Goal: Task Accomplishment & Management: Complete application form

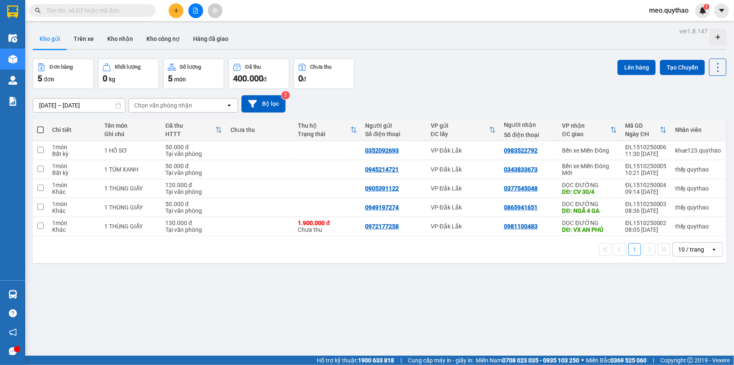
click at [674, 14] on span "meo.quythao" at bounding box center [669, 10] width 53 height 11
click at [672, 22] on span "Đăng xuất" at bounding box center [672, 25] width 35 height 9
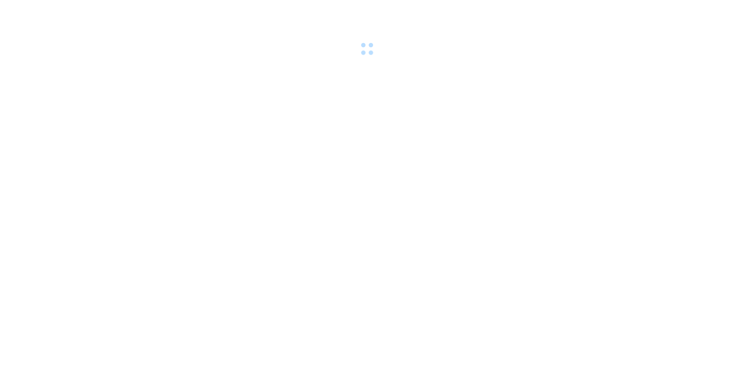
click at [679, 45] on div at bounding box center [367, 29] width 734 height 58
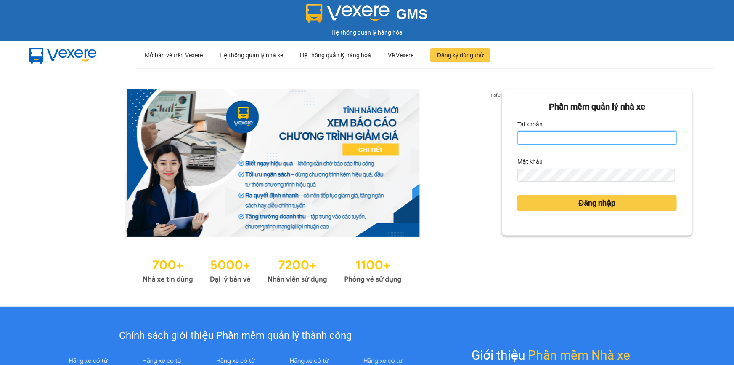
click at [529, 135] on input "Tài khoản" at bounding box center [598, 137] width 160 height 13
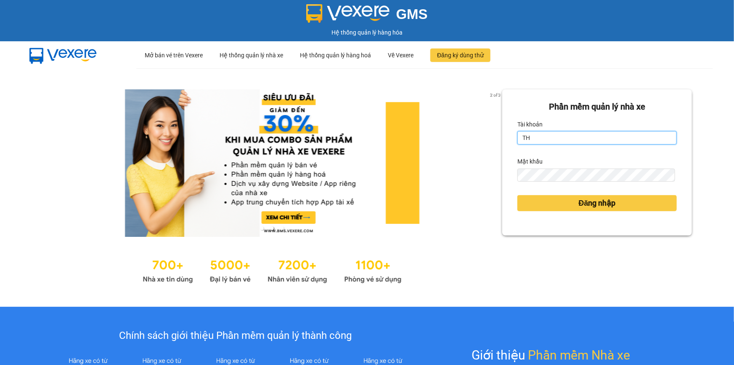
type input "T"
drag, startPoint x: 591, startPoint y: 141, endPoint x: 552, endPoint y: 143, distance: 39.6
click at [552, 143] on input "thily.quythaoLy123456" at bounding box center [598, 137] width 160 height 13
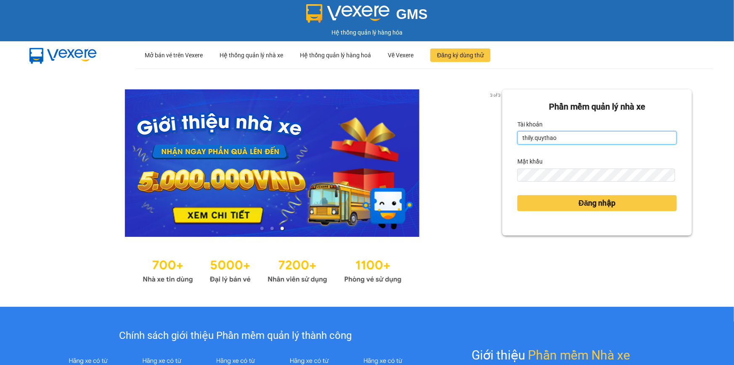
type input "thily.quythao"
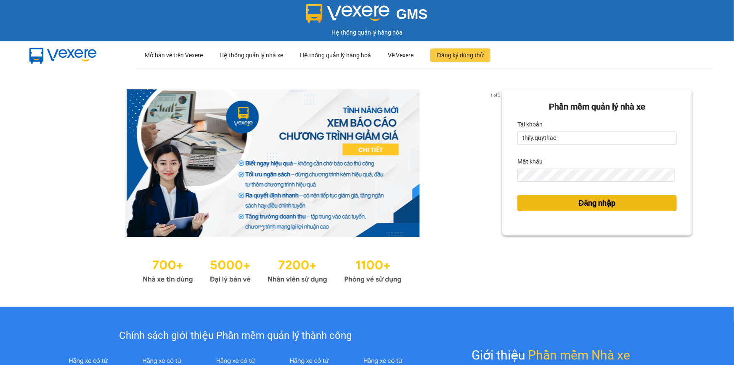
click at [559, 204] on button "Đăng nhập" at bounding box center [598, 203] width 160 height 16
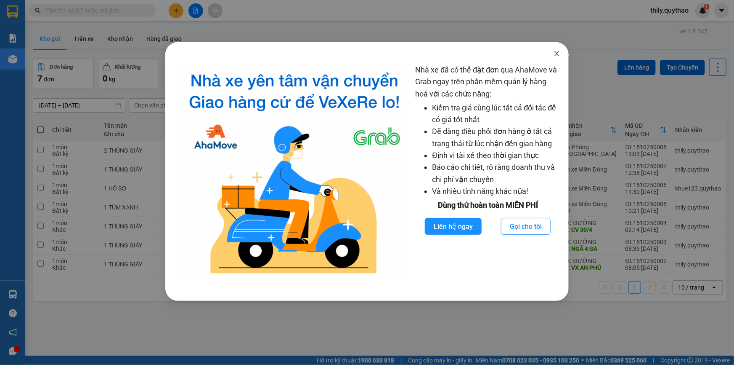
click at [559, 54] on icon "close" at bounding box center [557, 53] width 7 height 7
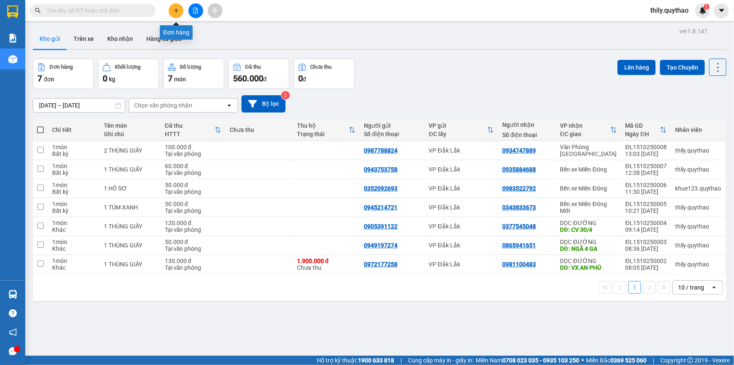
click at [177, 11] on icon "plus" at bounding box center [176, 11] width 6 height 6
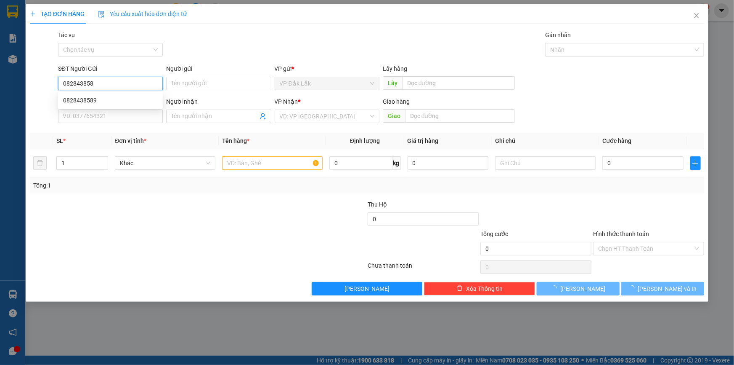
type input "0828438589"
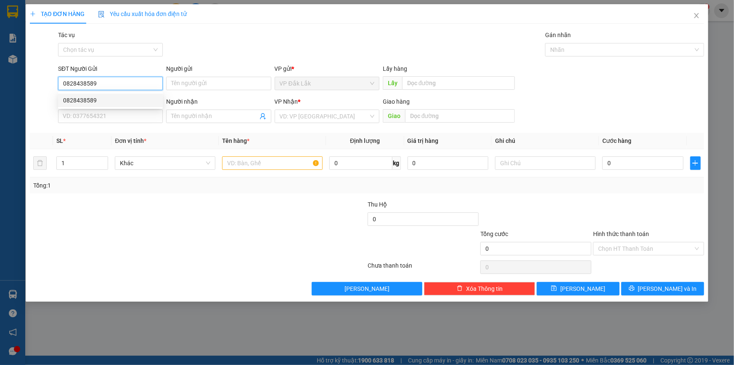
click at [93, 100] on div "0828438589" at bounding box center [110, 100] width 95 height 9
type input "0903170175"
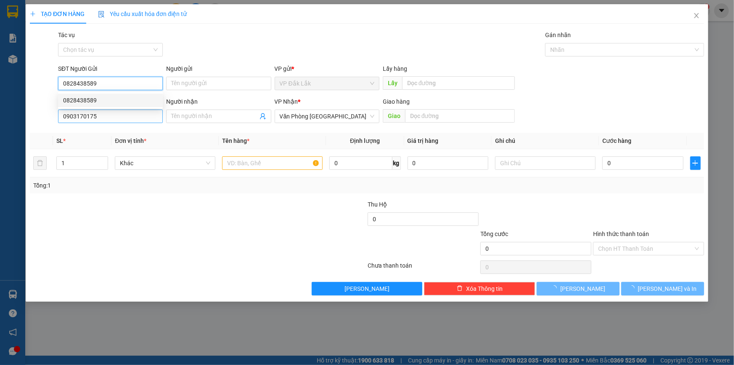
type input "0828438589"
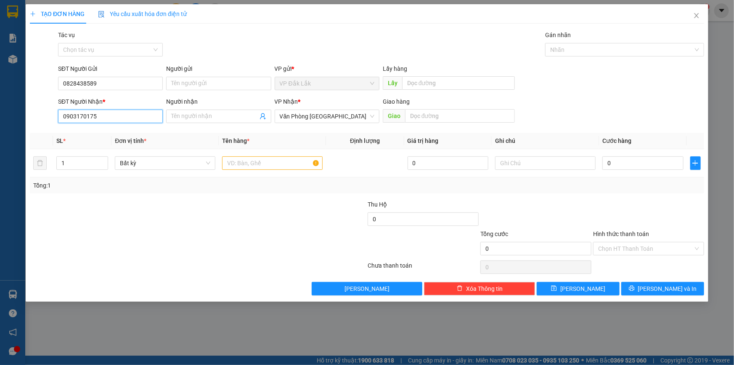
click at [107, 118] on input "0903170175" at bounding box center [110, 115] width 105 height 13
type input "0"
type input "0964659238"
click at [286, 165] on input "text" at bounding box center [272, 162] width 101 height 13
click at [350, 118] on span "Văn Phòng Tân Phú" at bounding box center [327, 116] width 95 height 13
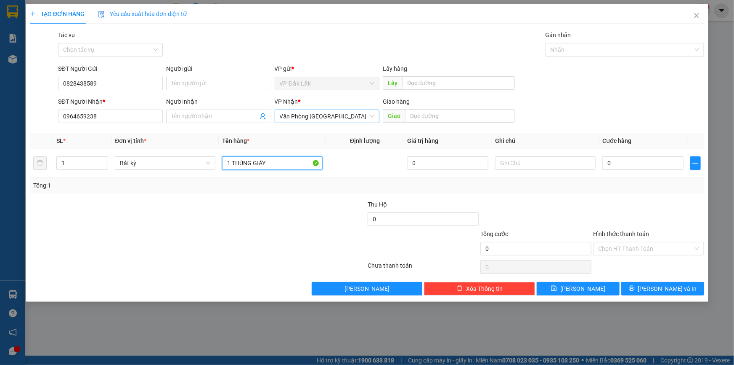
type input "1 THÙNG GIẤY"
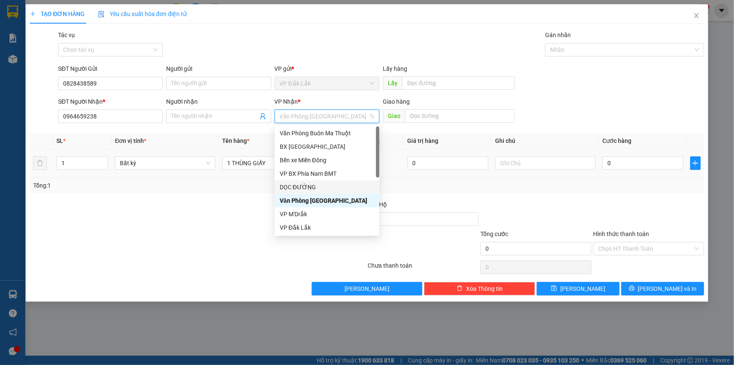
drag, startPoint x: 318, startPoint y: 188, endPoint x: 373, endPoint y: 155, distance: 64.2
click at [318, 189] on div "DỌC ĐƯỜNG" at bounding box center [327, 186] width 95 height 9
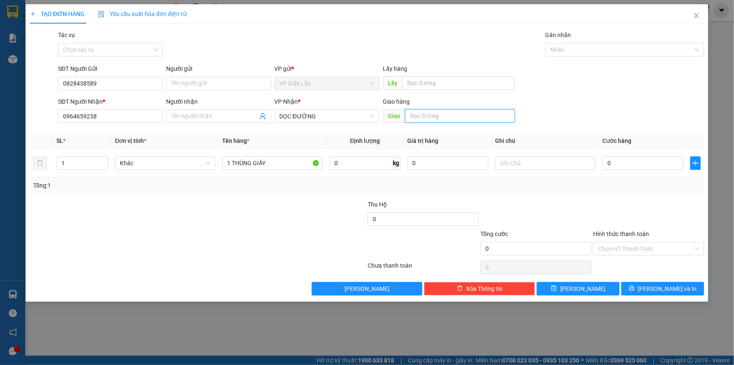
click at [425, 112] on input "text" at bounding box center [460, 115] width 110 height 13
type input "AMATA"
click at [609, 168] on input "0" at bounding box center [643, 162] width 81 height 13
type input "5"
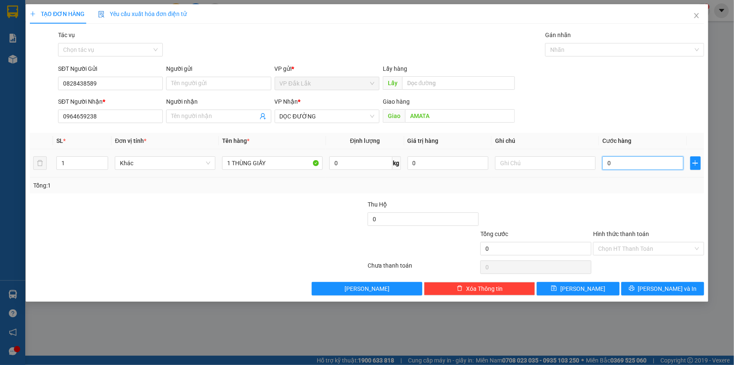
type input "5"
type input "50"
type input "500"
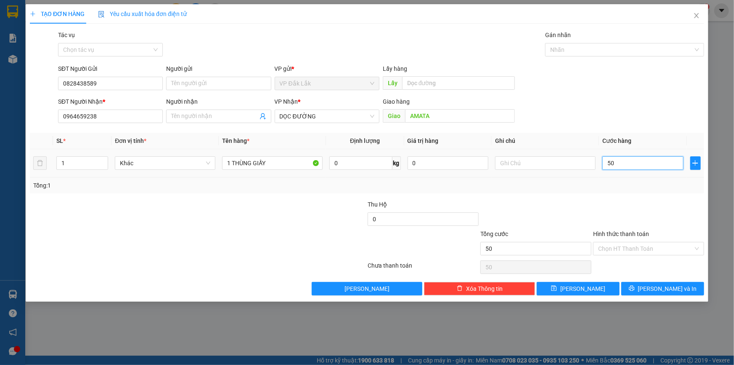
type input "500"
type input "5.000"
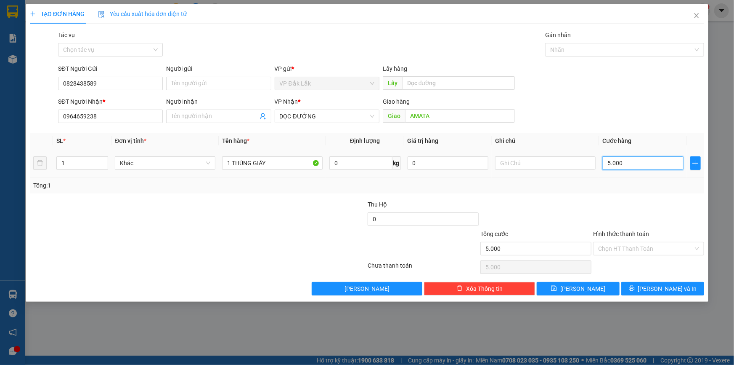
type input "50.000"
click at [670, 248] on input "Hình thức thanh toán" at bounding box center [646, 248] width 95 height 13
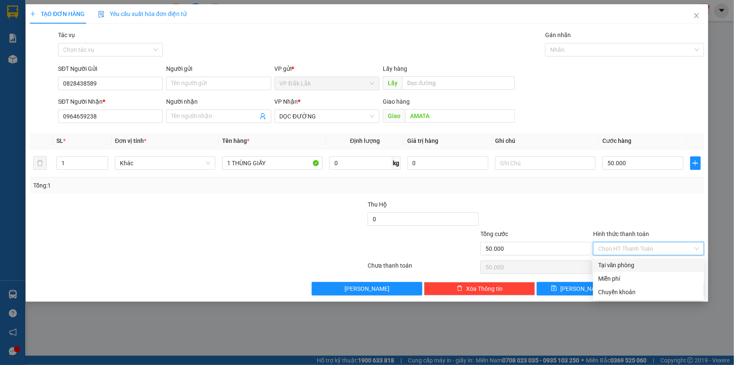
click at [671, 261] on div "Tại văn phòng" at bounding box center [649, 264] width 101 height 9
type input "0"
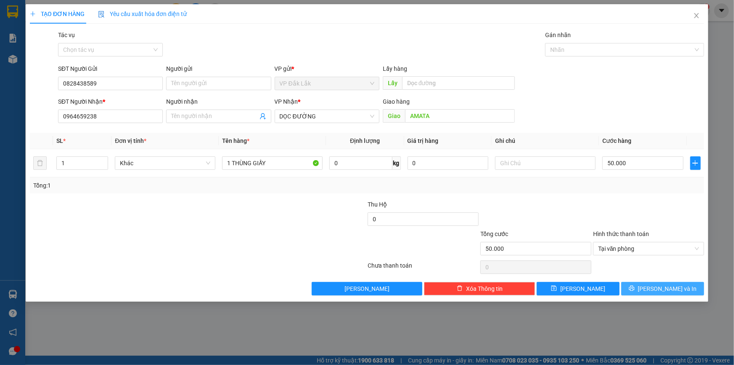
click at [660, 292] on span "Lưu và In" at bounding box center [668, 288] width 59 height 9
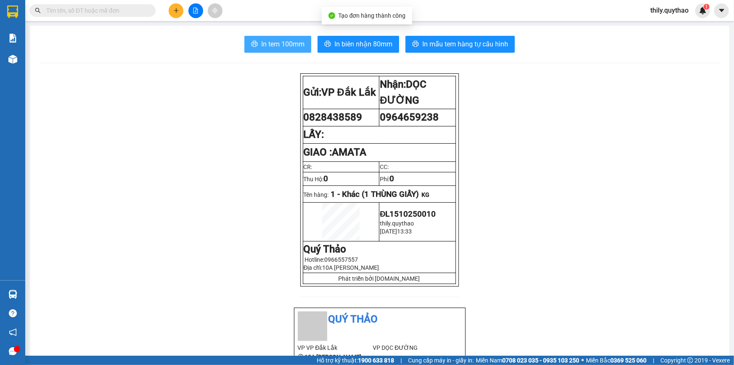
click at [278, 47] on span "In tem 100mm" at bounding box center [282, 44] width 43 height 11
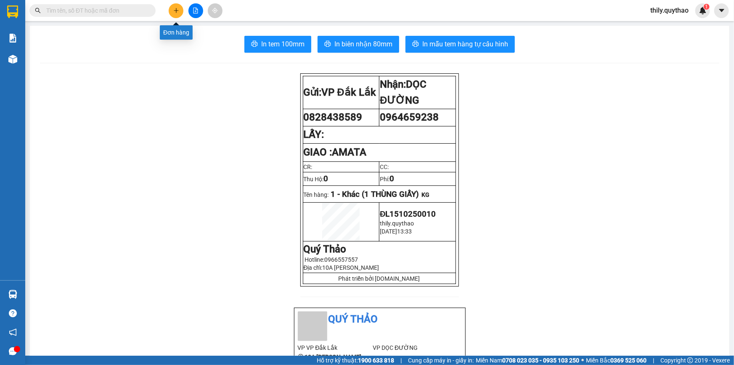
click at [178, 12] on icon "plus" at bounding box center [176, 11] width 6 height 6
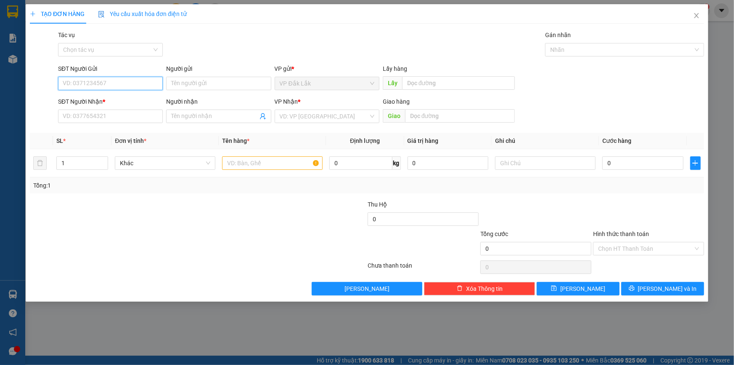
click at [111, 82] on input "SĐT Người Gửi" at bounding box center [110, 83] width 105 height 13
click at [329, 114] on input "search" at bounding box center [324, 116] width 89 height 13
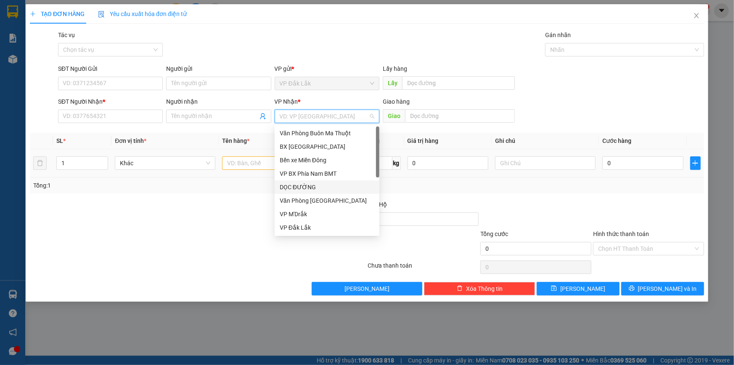
drag, startPoint x: 314, startPoint y: 190, endPoint x: 372, endPoint y: 155, distance: 67.6
click at [314, 189] on div "DỌC ĐƯỜNG" at bounding box center [327, 186] width 95 height 9
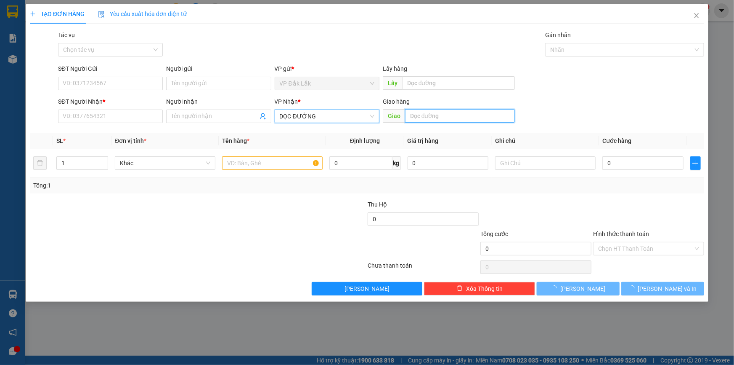
click at [424, 119] on input "text" at bounding box center [460, 115] width 110 height 13
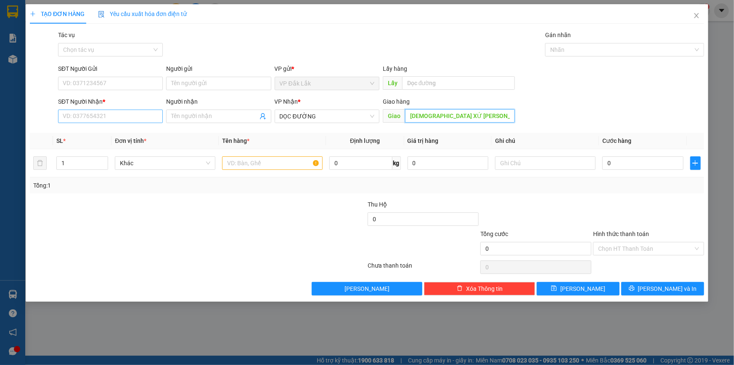
type input "GIÁO XỨ BÙI CHU"
click at [99, 117] on input "SĐT Người Nhận *" at bounding box center [110, 115] width 105 height 13
type input "0367552740"
click at [93, 89] on input "SĐT Người Gửi" at bounding box center [110, 83] width 105 height 13
click at [97, 87] on input "SĐT Người Gửi" at bounding box center [110, 83] width 105 height 13
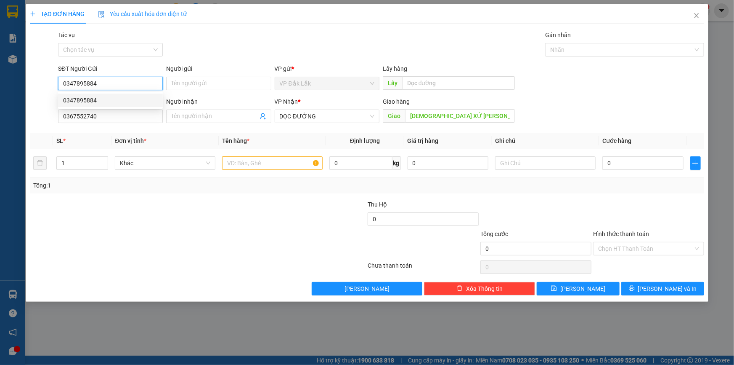
click at [67, 97] on div "0347895884" at bounding box center [110, 100] width 95 height 9
type input "0347895884"
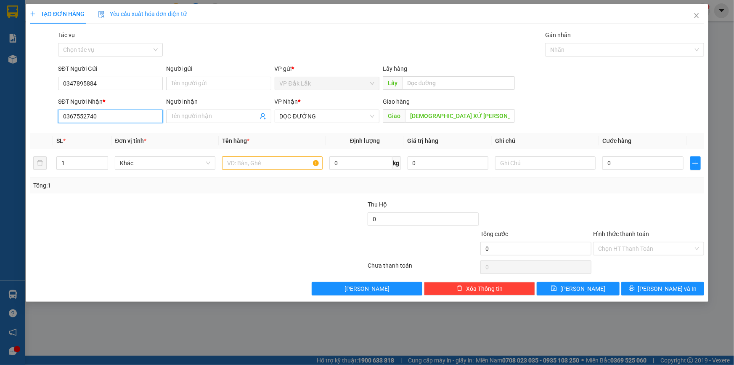
click at [110, 120] on input "0367552740" at bounding box center [110, 115] width 105 height 13
click at [100, 134] on div "0333399258 - 0367552740" at bounding box center [110, 132] width 95 height 9
type input "0333399258"
type input "0367552740"
type input "CV 30/4"
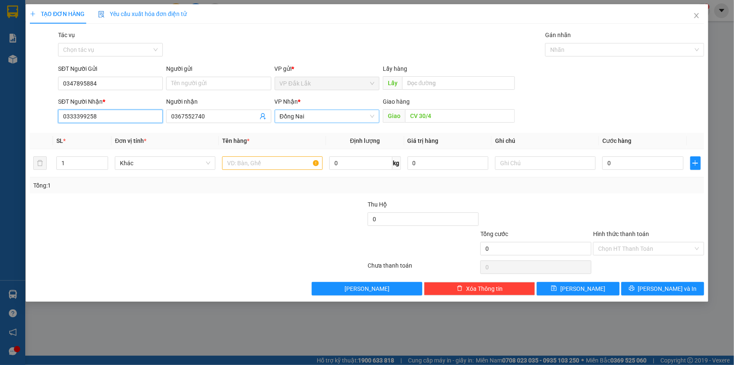
click at [348, 114] on span "Đồng Nai" at bounding box center [327, 116] width 95 height 13
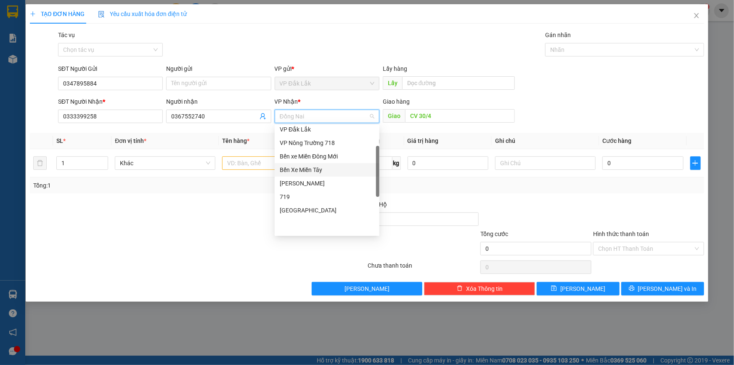
scroll to position [21, 0]
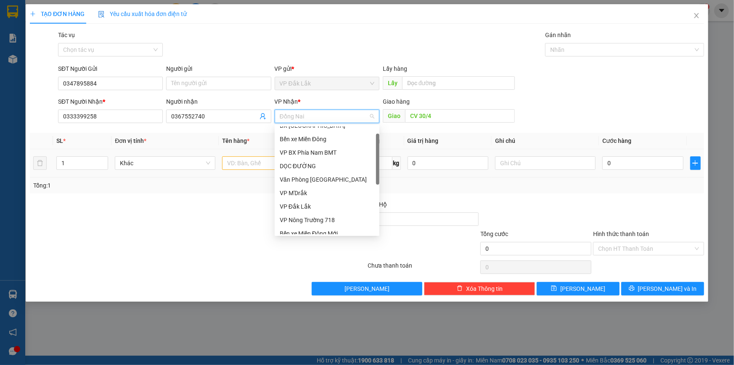
drag, startPoint x: 321, startPoint y: 176, endPoint x: 324, endPoint y: 166, distance: 10.2
click at [324, 166] on div "DỌC ĐƯỜNG" at bounding box center [327, 165] width 95 height 9
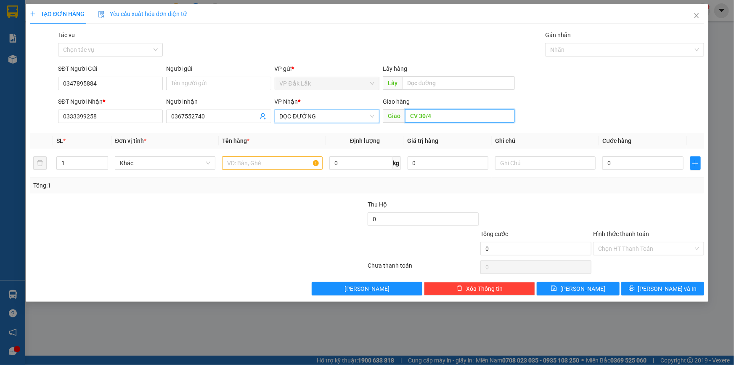
click at [446, 122] on input "CV 30/4" at bounding box center [460, 115] width 110 height 13
type input "GIÁO XỨ BÙI CHU"
click at [296, 163] on input "text" at bounding box center [272, 162] width 101 height 13
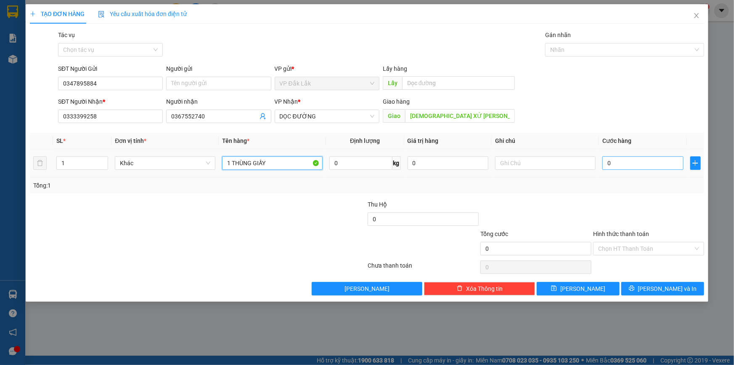
type input "1 THÙNG GIẤY"
click at [609, 162] on input "0" at bounding box center [643, 162] width 81 height 13
type input "1"
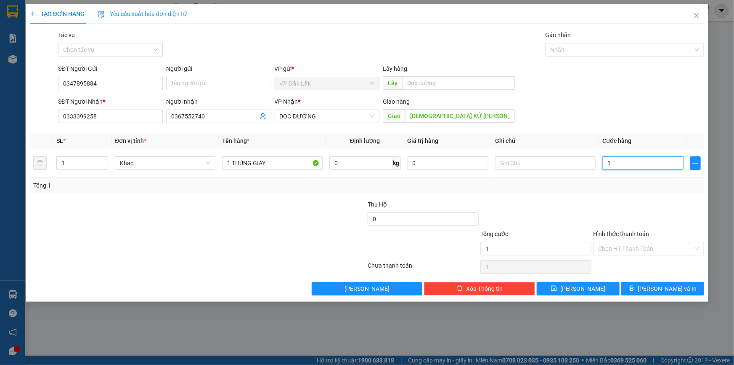
type input "15"
type input "150"
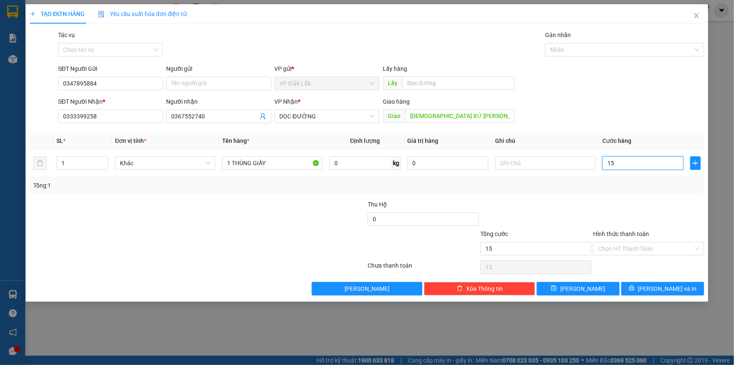
type input "150"
type input "1.500"
type input "15.000"
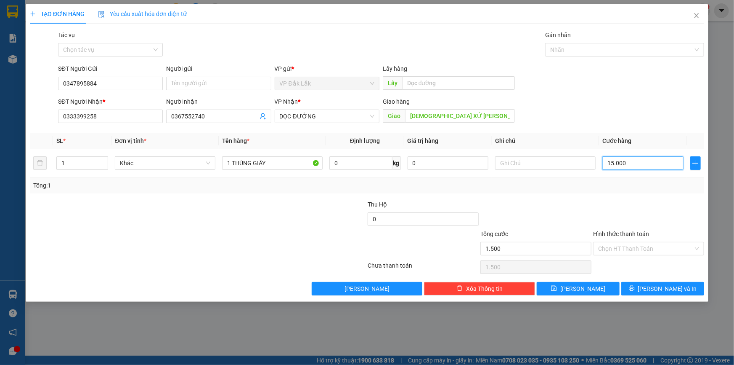
type input "15.000"
type input "150.000"
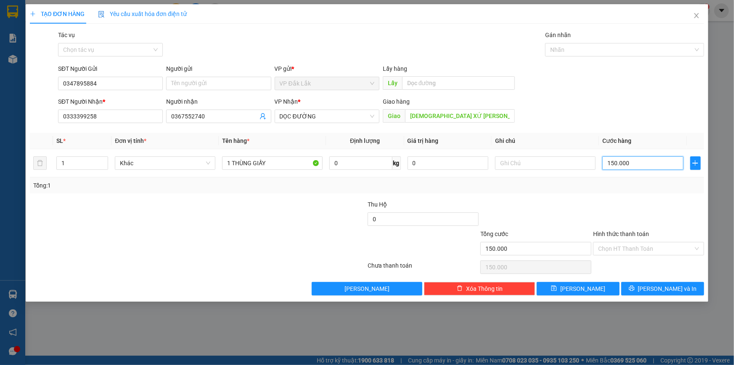
type input "1.500.000"
type input "150.000"
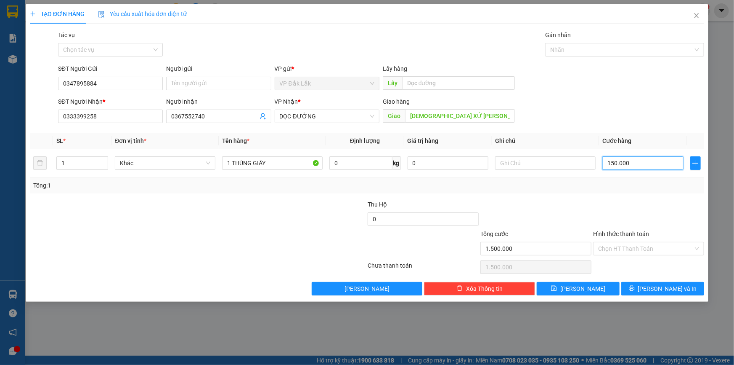
type input "150.000"
click at [681, 246] on input "Hình thức thanh toán" at bounding box center [646, 248] width 95 height 13
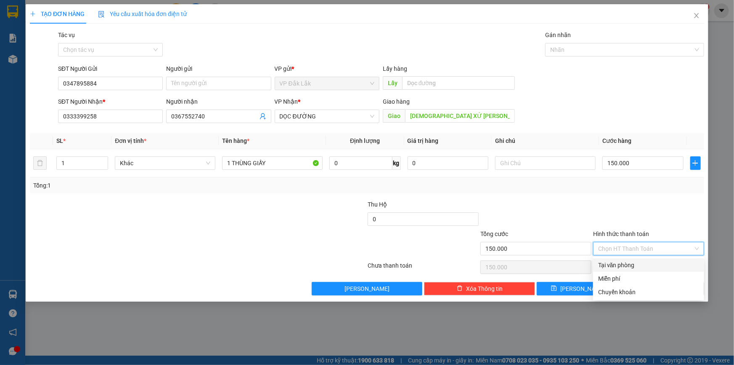
click at [678, 266] on div "Tại văn phòng" at bounding box center [649, 264] width 101 height 9
type input "0"
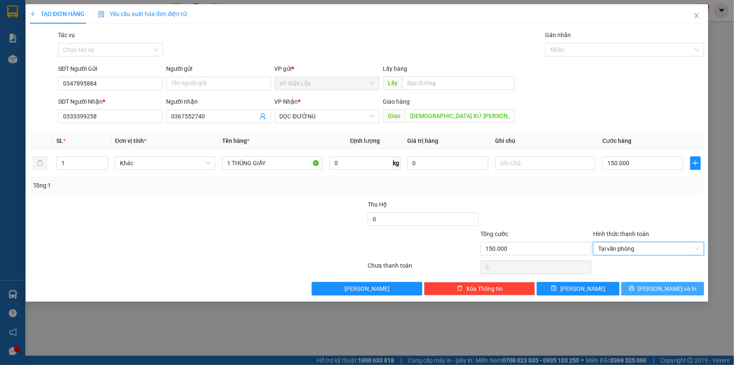
click at [640, 289] on button "Lưu và In" at bounding box center [663, 288] width 83 height 13
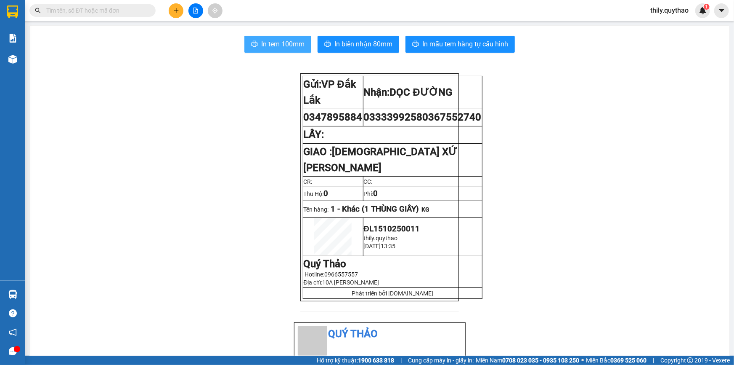
click at [274, 41] on span "In tem 100mm" at bounding box center [282, 44] width 43 height 11
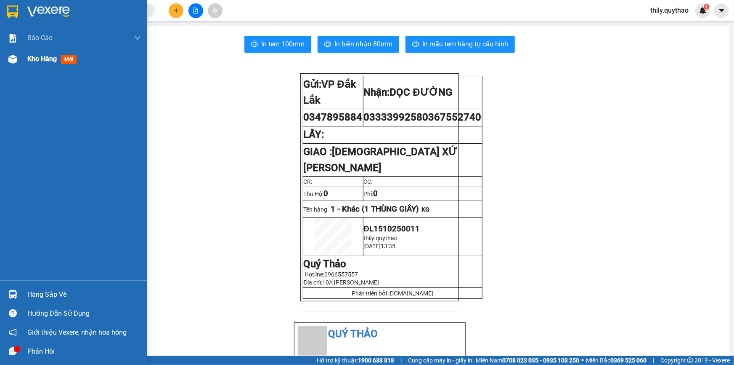
click at [34, 61] on span "Kho hàng" at bounding box center [41, 59] width 29 height 8
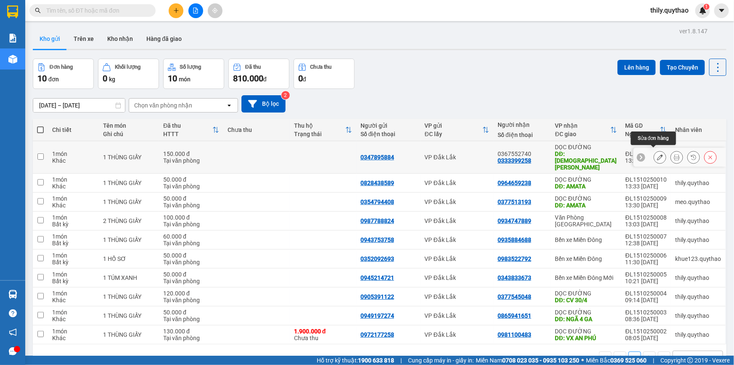
click at [657, 154] on icon at bounding box center [660, 157] width 6 height 6
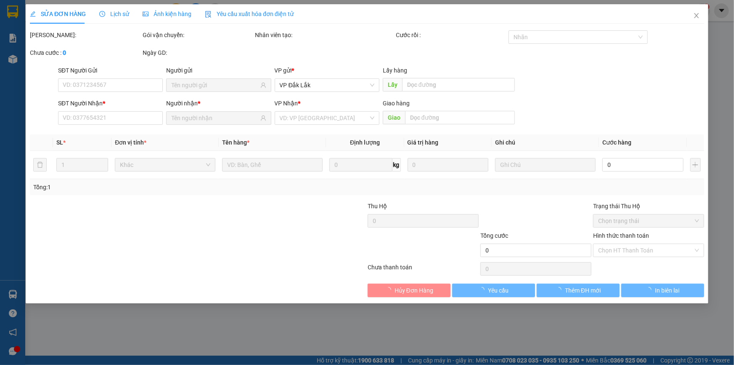
type input "0347895884"
type input "0333399258"
type input "GIÁO XỨ BÙI CHU"
type input "150.000"
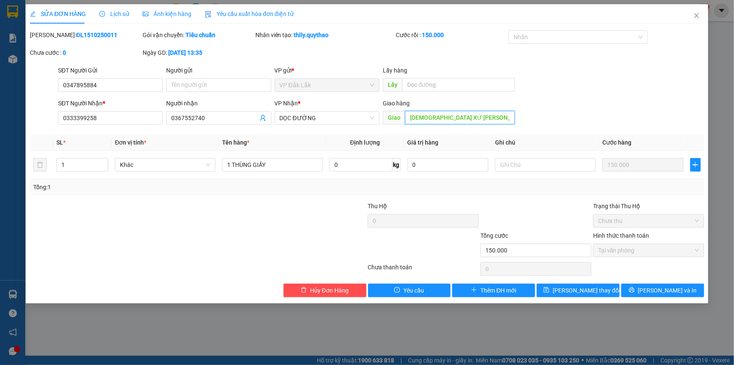
click at [447, 117] on input "GIÁO XỨ BÙI CHU" at bounding box center [460, 117] width 110 height 13
type input "GIÁO XỨ TIÊN CHU"
click at [658, 289] on span "Lưu và In" at bounding box center [668, 289] width 59 height 9
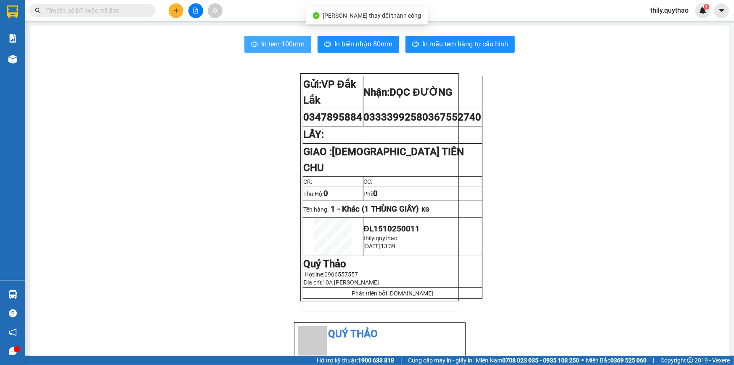
click at [292, 38] on button "In tem 100mm" at bounding box center [278, 44] width 67 height 17
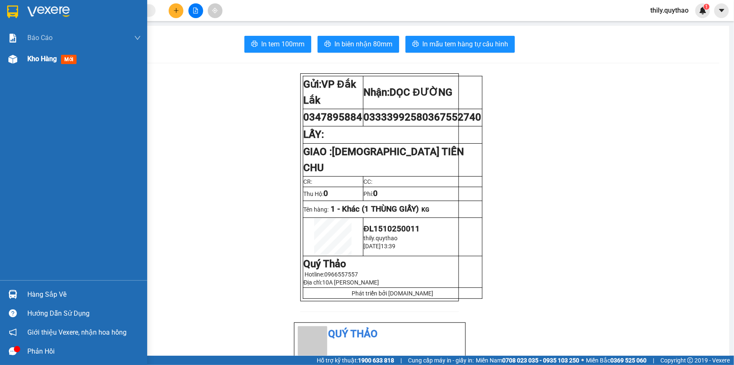
click at [31, 55] on span "Kho hàng" at bounding box center [41, 59] width 29 height 8
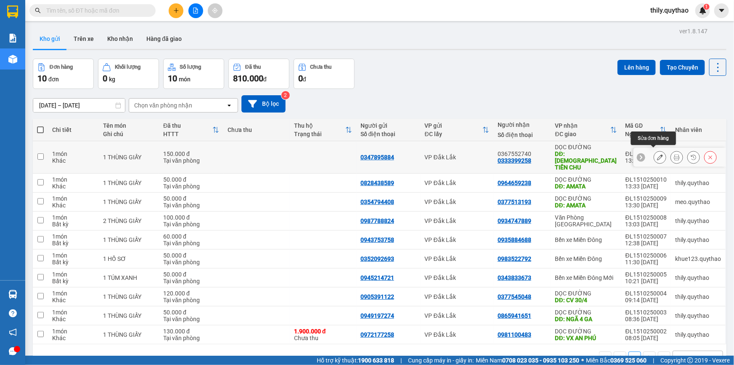
click at [657, 155] on icon at bounding box center [660, 157] width 6 height 6
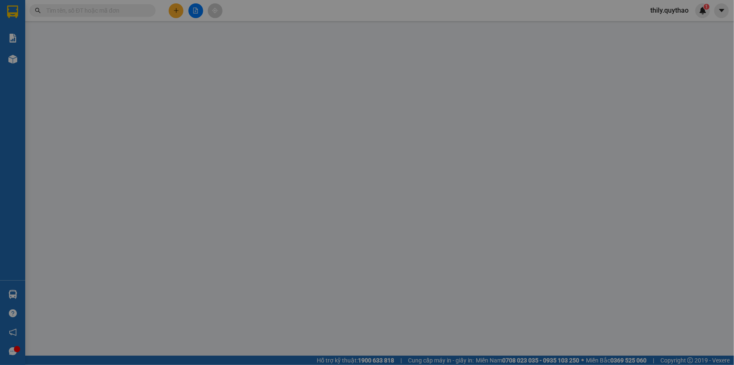
type input "0347895884"
type input "0333399258"
type input "GIÁO XỨ TIÊN CHU"
type input "150.000"
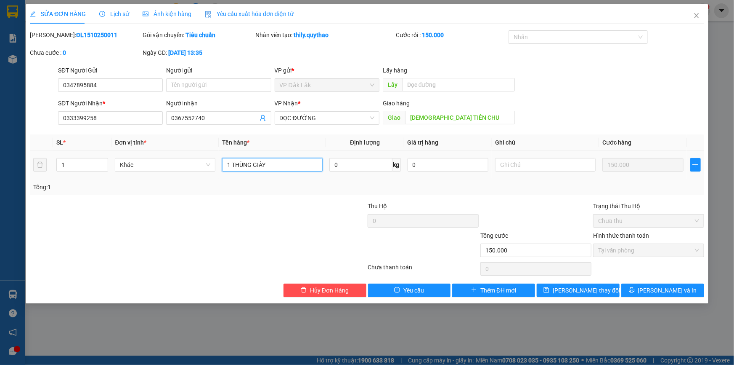
click at [287, 164] on input "1 THÙNG GIẤY" at bounding box center [272, 164] width 101 height 13
type input "1"
click at [631, 290] on button "Lưu và In" at bounding box center [663, 289] width 83 height 13
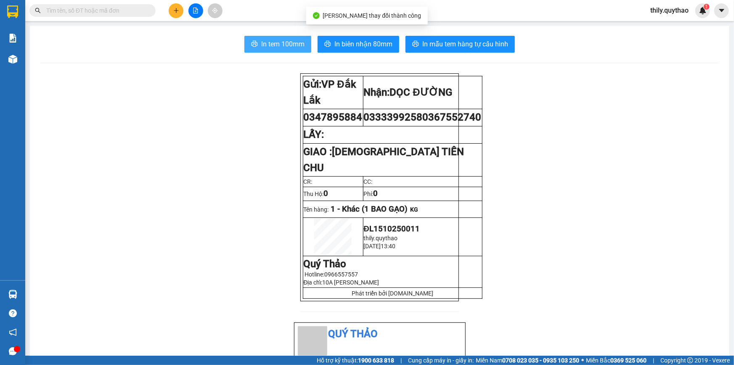
click at [297, 40] on span "In tem 100mm" at bounding box center [282, 44] width 43 height 11
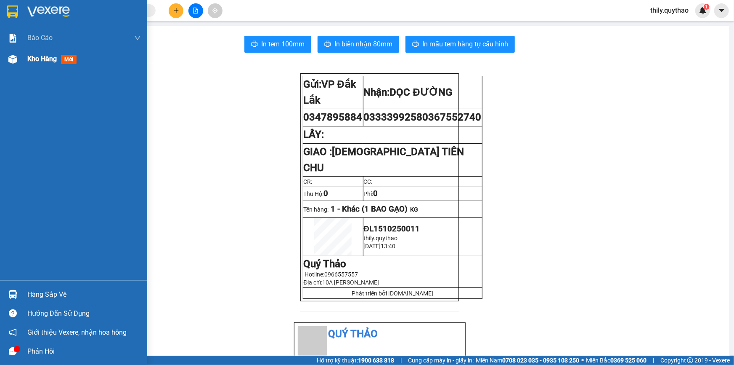
click at [37, 54] on div "Kho hàng mới" at bounding box center [53, 58] width 53 height 11
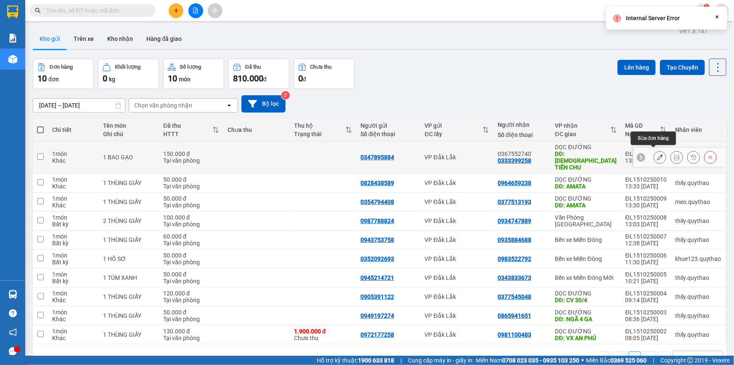
click at [657, 154] on icon at bounding box center [660, 157] width 6 height 6
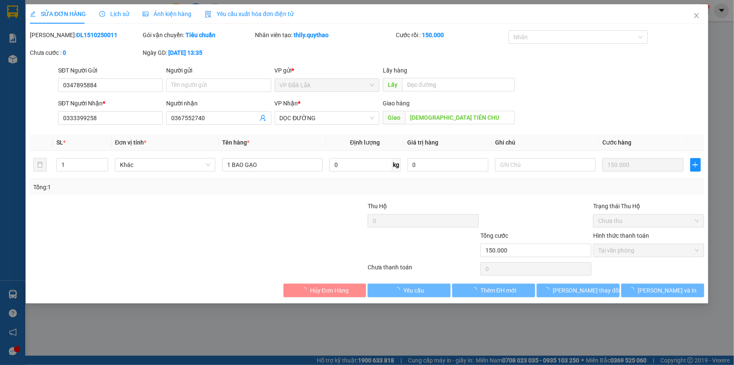
type input "0347895884"
type input "0333399258"
type input "GIÁO XỨ TIÊN CHU"
type input "150.000"
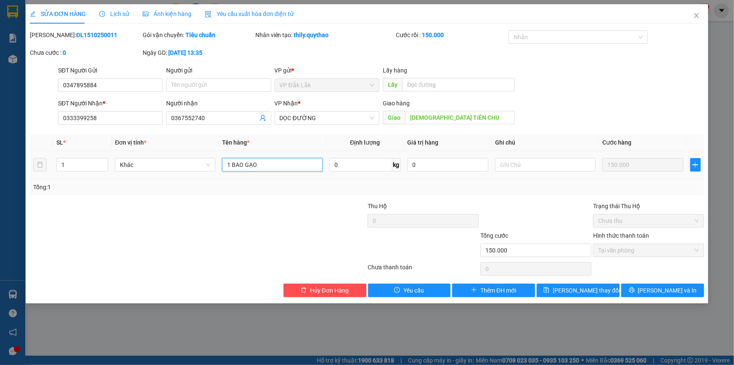
click at [299, 171] on input "1 BAO GẠO" at bounding box center [272, 164] width 101 height 13
type input "1 BAO GẠO + 1 TÚM XANH"
drag, startPoint x: 125, startPoint y: 87, endPoint x: 66, endPoint y: 93, distance: 59.2
click at [66, 93] on div "SĐT Người Gửi 0347895884 0347895884" at bounding box center [110, 80] width 105 height 29
click at [114, 88] on input "0347895884" at bounding box center [110, 84] width 105 height 13
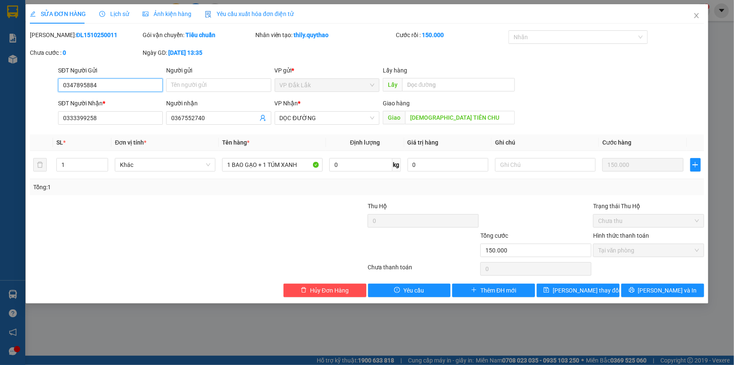
drag, startPoint x: 114, startPoint y: 88, endPoint x: 87, endPoint y: 84, distance: 26.7
click at [56, 86] on div "SĐT Người Gửi 0347895884 0347895884" at bounding box center [110, 80] width 108 height 29
click at [317, 290] on span "Hủy Đơn Hàng" at bounding box center [329, 289] width 39 height 9
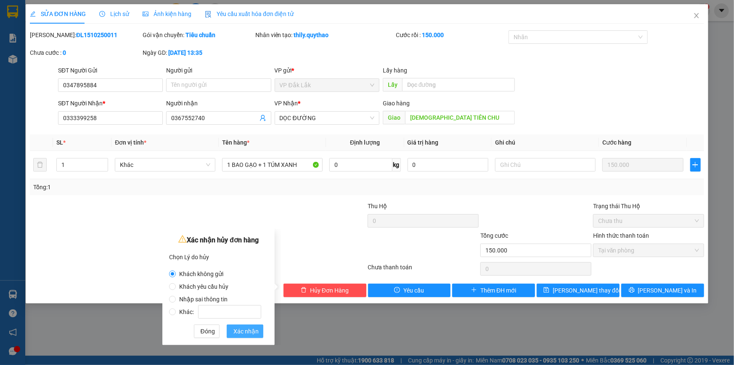
click at [250, 332] on span "Xác nhận" at bounding box center [246, 330] width 25 height 9
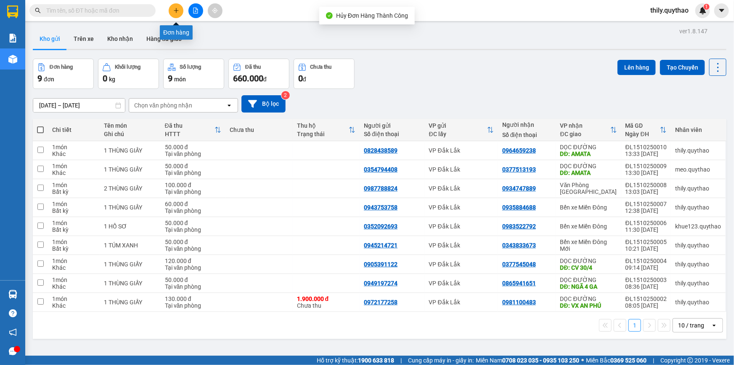
click at [171, 12] on button at bounding box center [176, 10] width 15 height 15
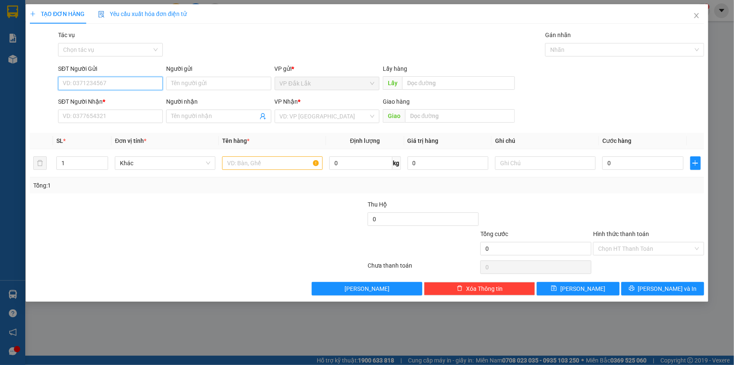
paste input "0347895884"
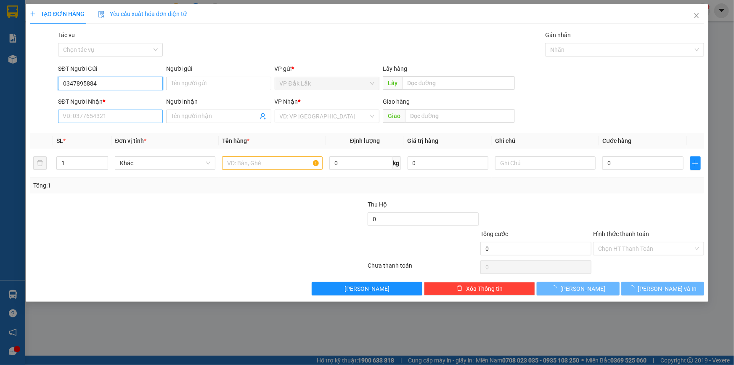
type input "0347895884"
click at [122, 117] on input "SĐT Người Nhận *" at bounding box center [110, 115] width 105 height 13
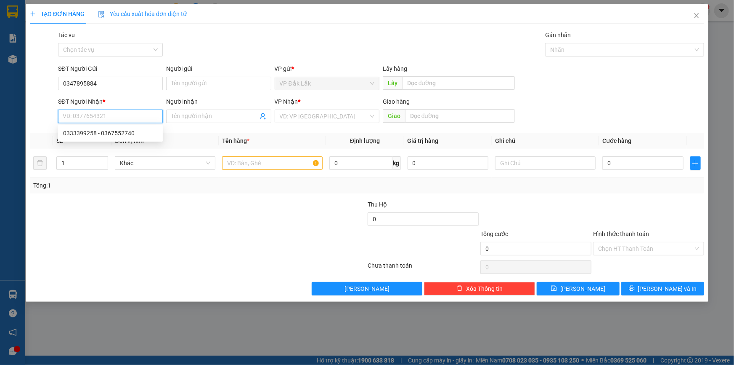
drag, startPoint x: 122, startPoint y: 117, endPoint x: 114, endPoint y: 135, distance: 19.8
click at [114, 135] on div "0333399258 - 0367552740" at bounding box center [110, 132] width 95 height 9
type input "0333399258"
type input "0367552740"
type input "CV 30/4"
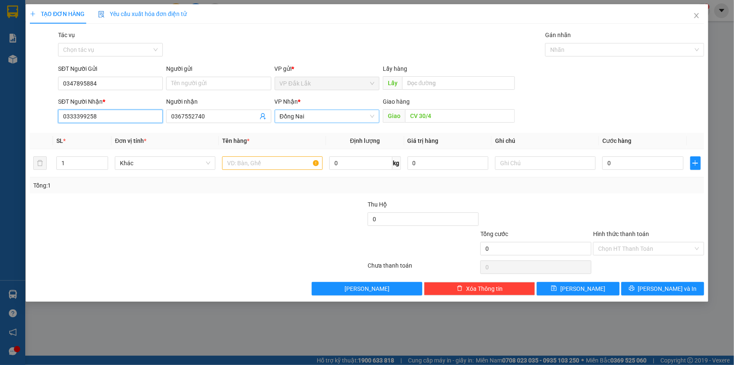
click at [347, 119] on span "Đồng Nai" at bounding box center [327, 116] width 95 height 13
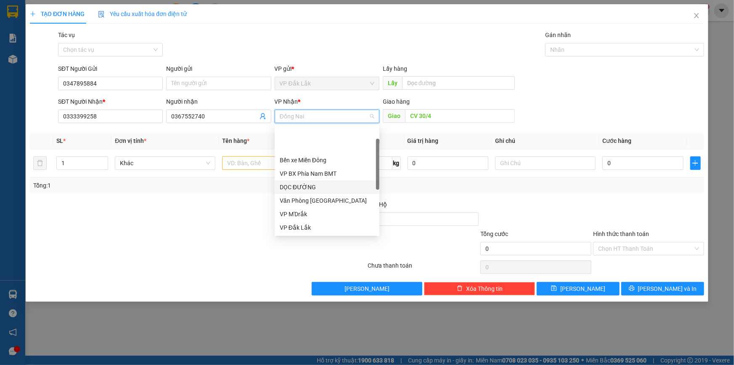
click at [324, 182] on div "DỌC ĐƯỜNG" at bounding box center [327, 186] width 95 height 9
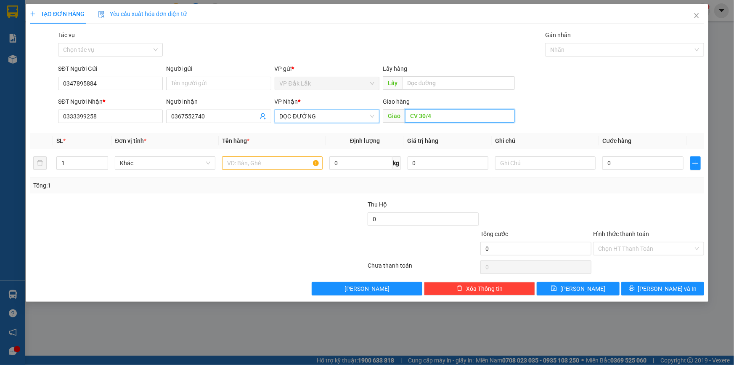
click at [439, 115] on input "CV 30/4" at bounding box center [460, 115] width 110 height 13
type input "GIÁO XỨ TIÊN CHU"
click at [263, 162] on input "text" at bounding box center [272, 162] width 101 height 13
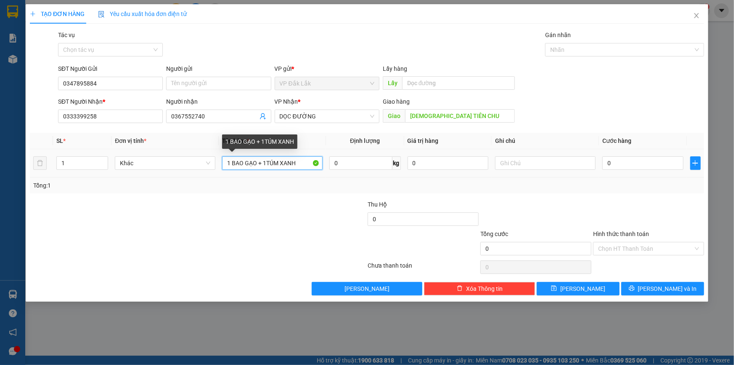
click at [269, 161] on input "1 BAO GẠO + 1TÚM XANH" at bounding box center [272, 162] width 101 height 13
type input "1 BAO GẠO + 1 TÚM XANH"
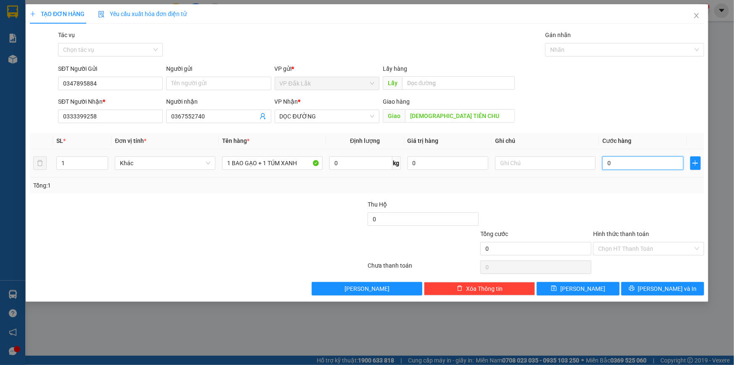
click at [607, 164] on input "0" at bounding box center [643, 162] width 81 height 13
type input "1"
type input "17"
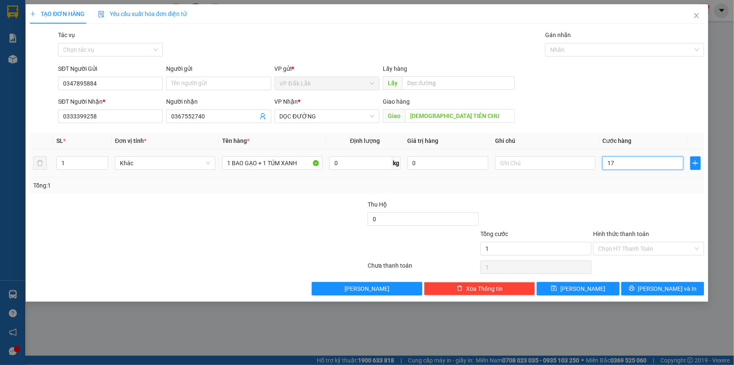
type input "17"
type input "170"
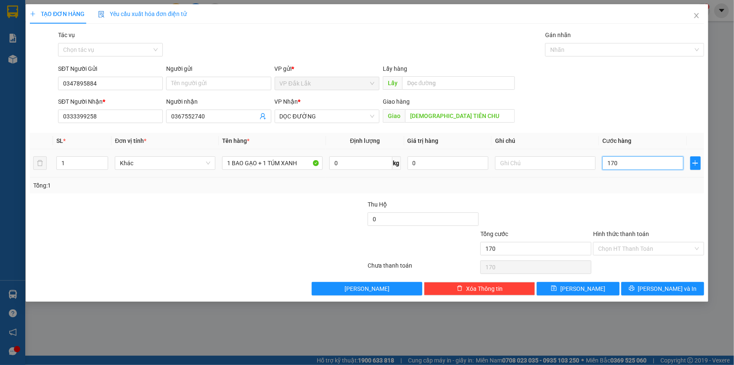
type input "1.700"
click at [619, 245] on input "Hình thức thanh toán" at bounding box center [646, 248] width 95 height 13
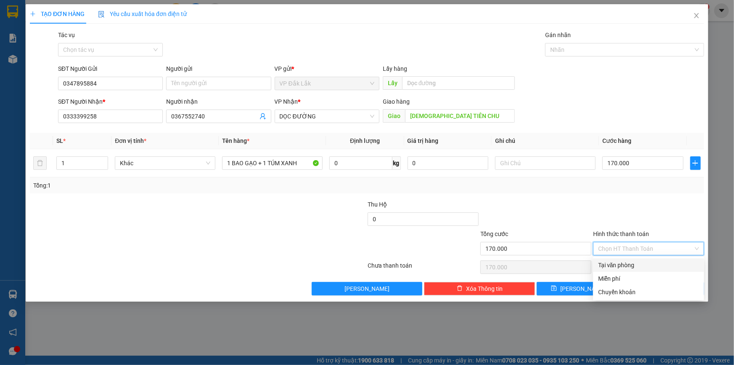
click at [623, 264] on div "Tại văn phòng" at bounding box center [649, 264] width 101 height 9
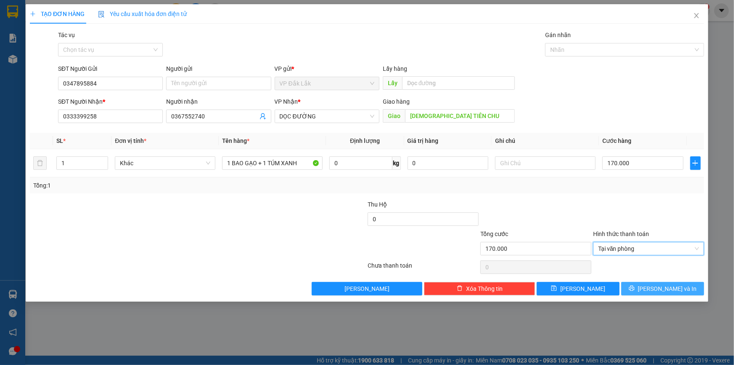
click at [642, 286] on button "Lưu và In" at bounding box center [663, 288] width 83 height 13
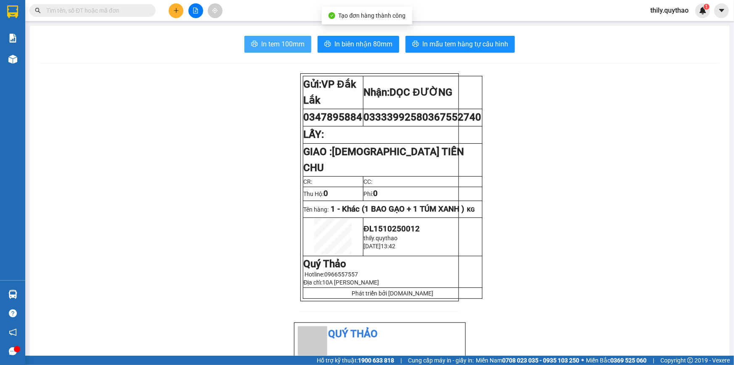
click at [263, 45] on span "In tem 100mm" at bounding box center [282, 44] width 43 height 11
